Goal: Go to known website: Access a specific website the user already knows

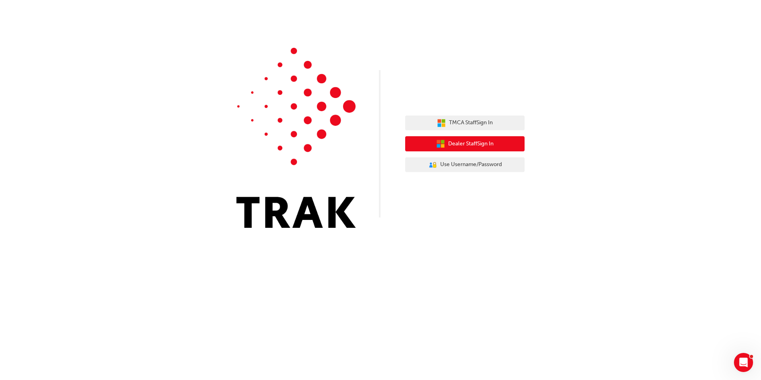
click at [464, 145] on span "Dealer Staff Sign In" at bounding box center [470, 143] width 45 height 9
